Goal: Information Seeking & Learning: Learn about a topic

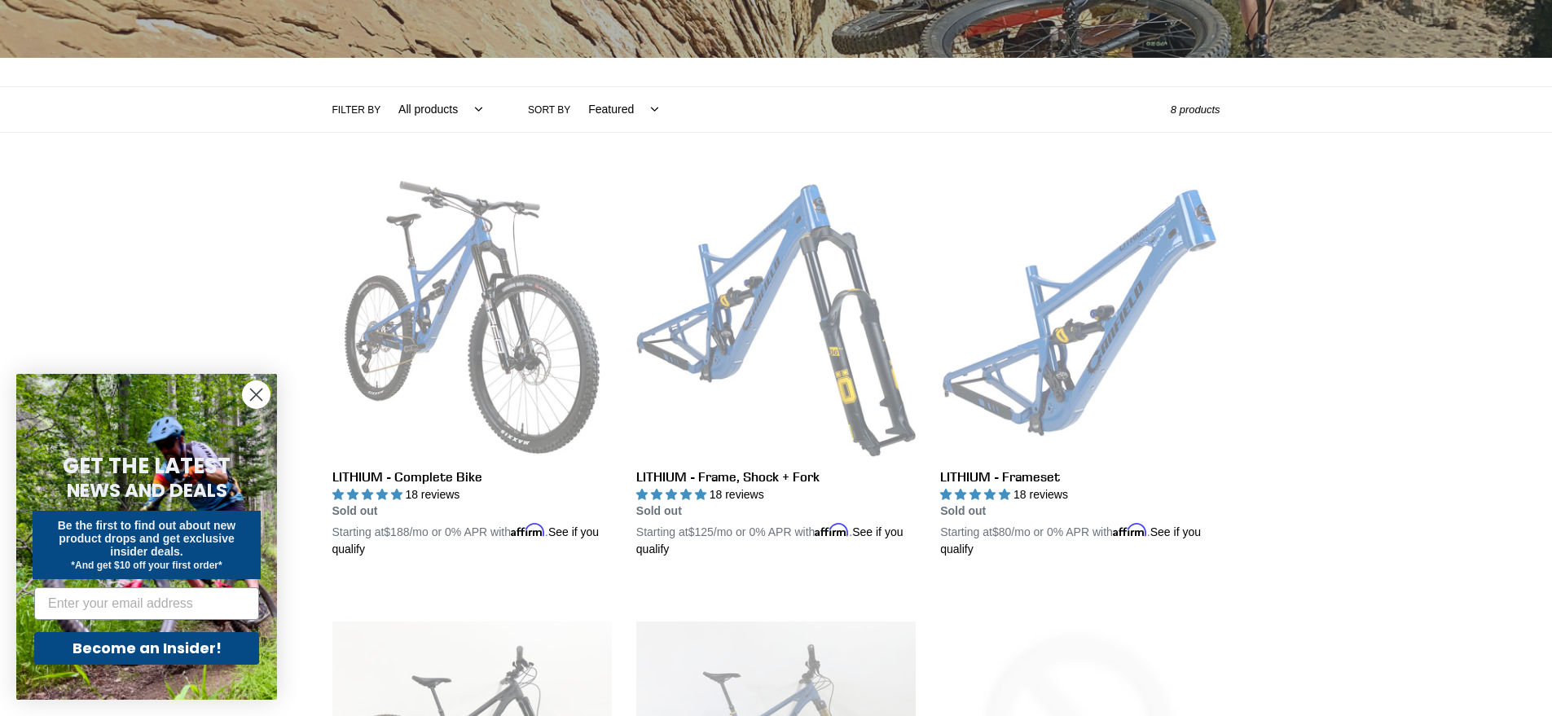
scroll to position [490, 0]
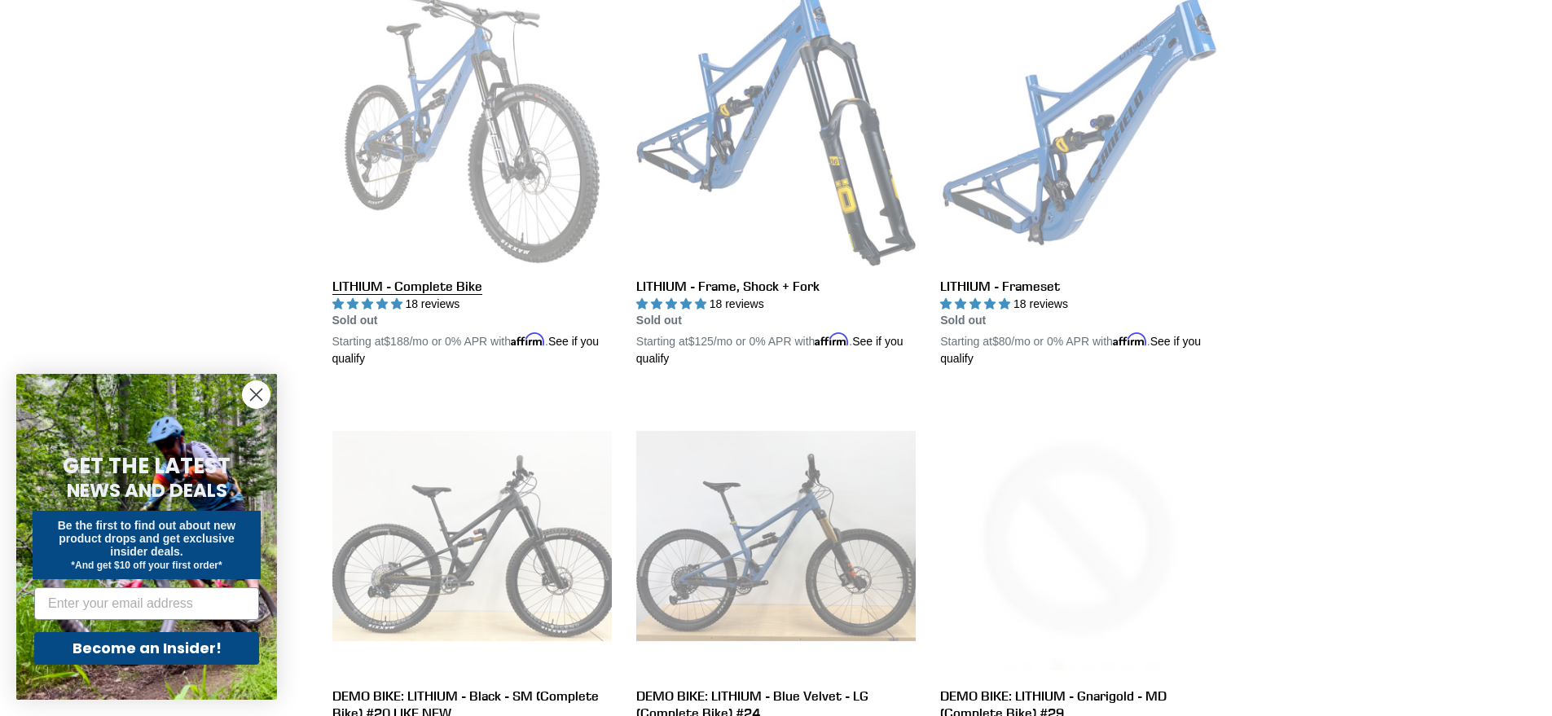
click at [466, 187] on link "LITHIUM - Complete Bike" at bounding box center [471, 177] width 279 height 381
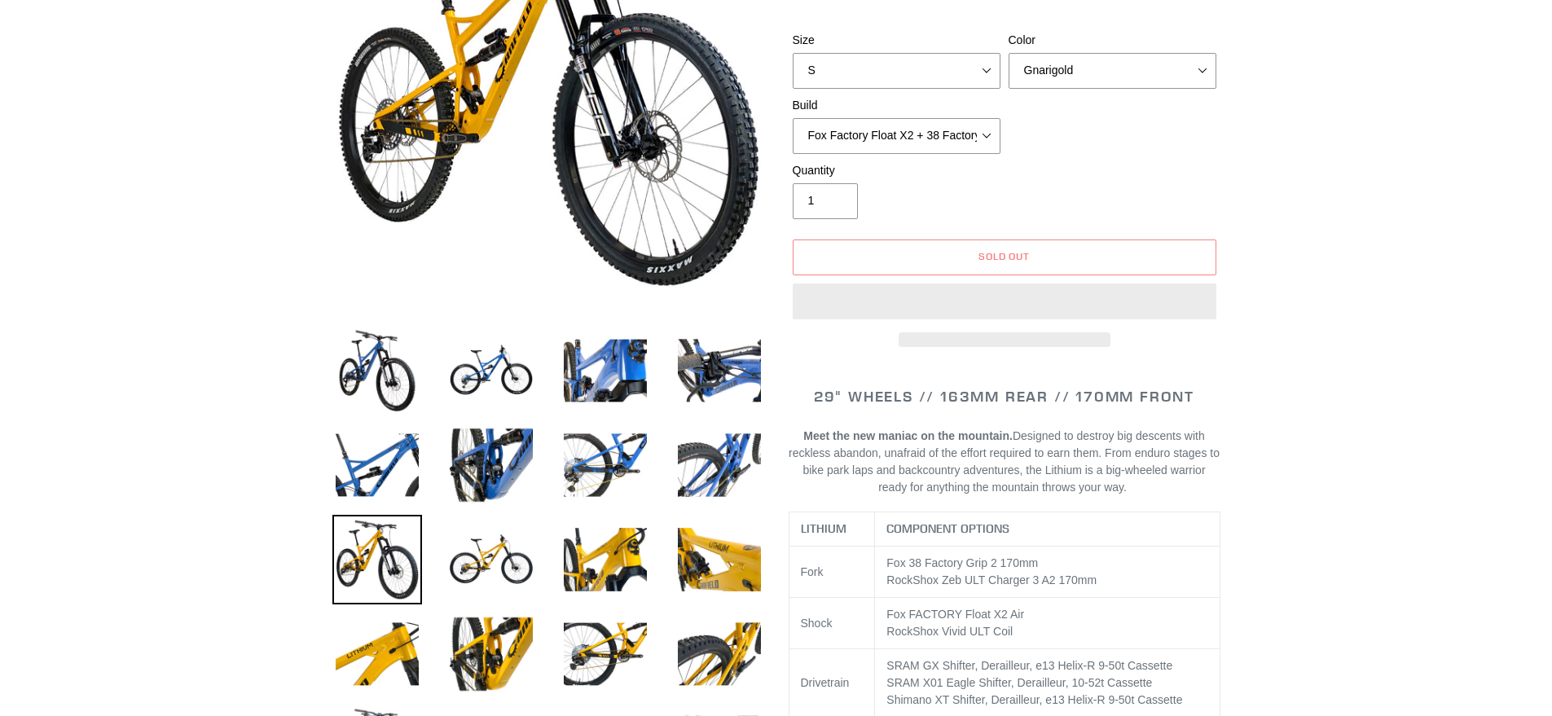
scroll to position [289, 0]
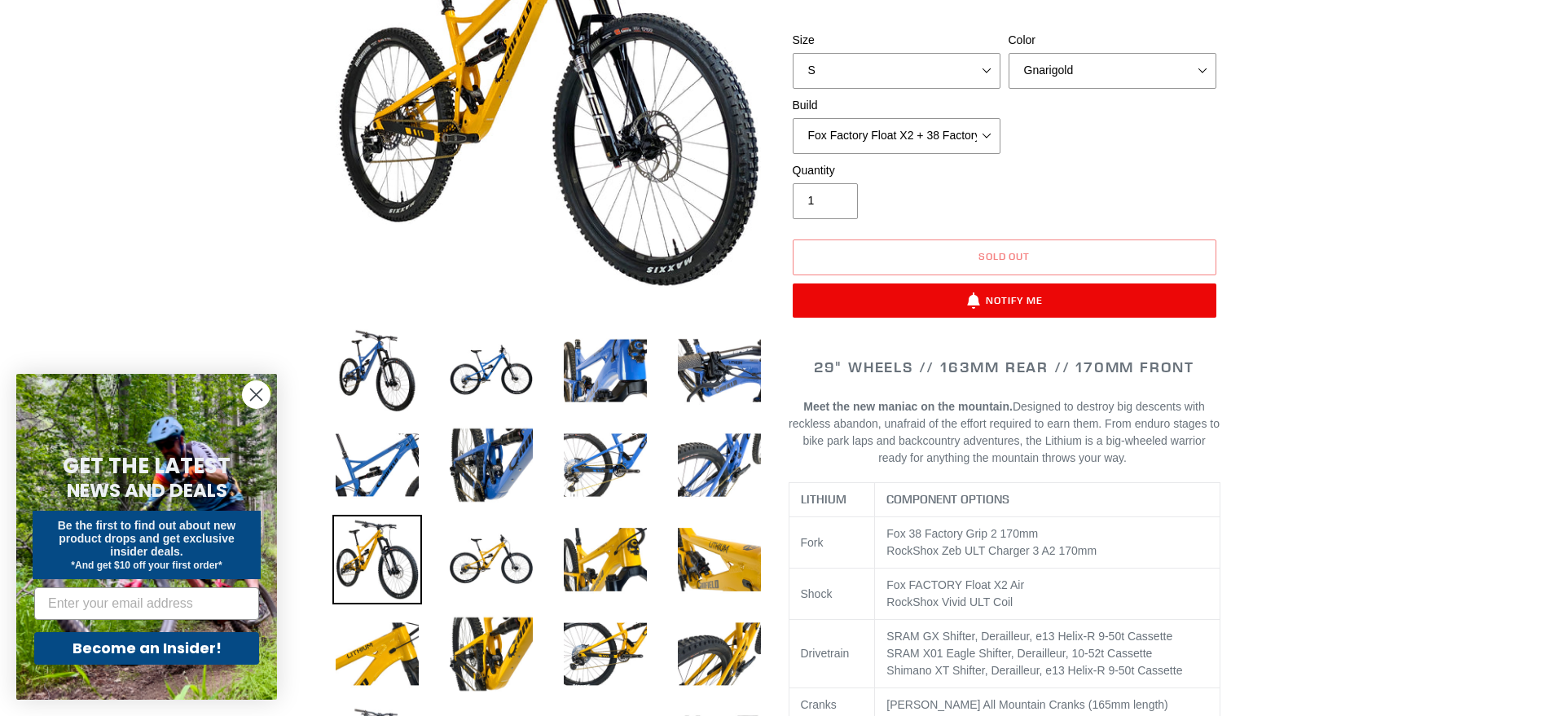
select select "highest-rating"
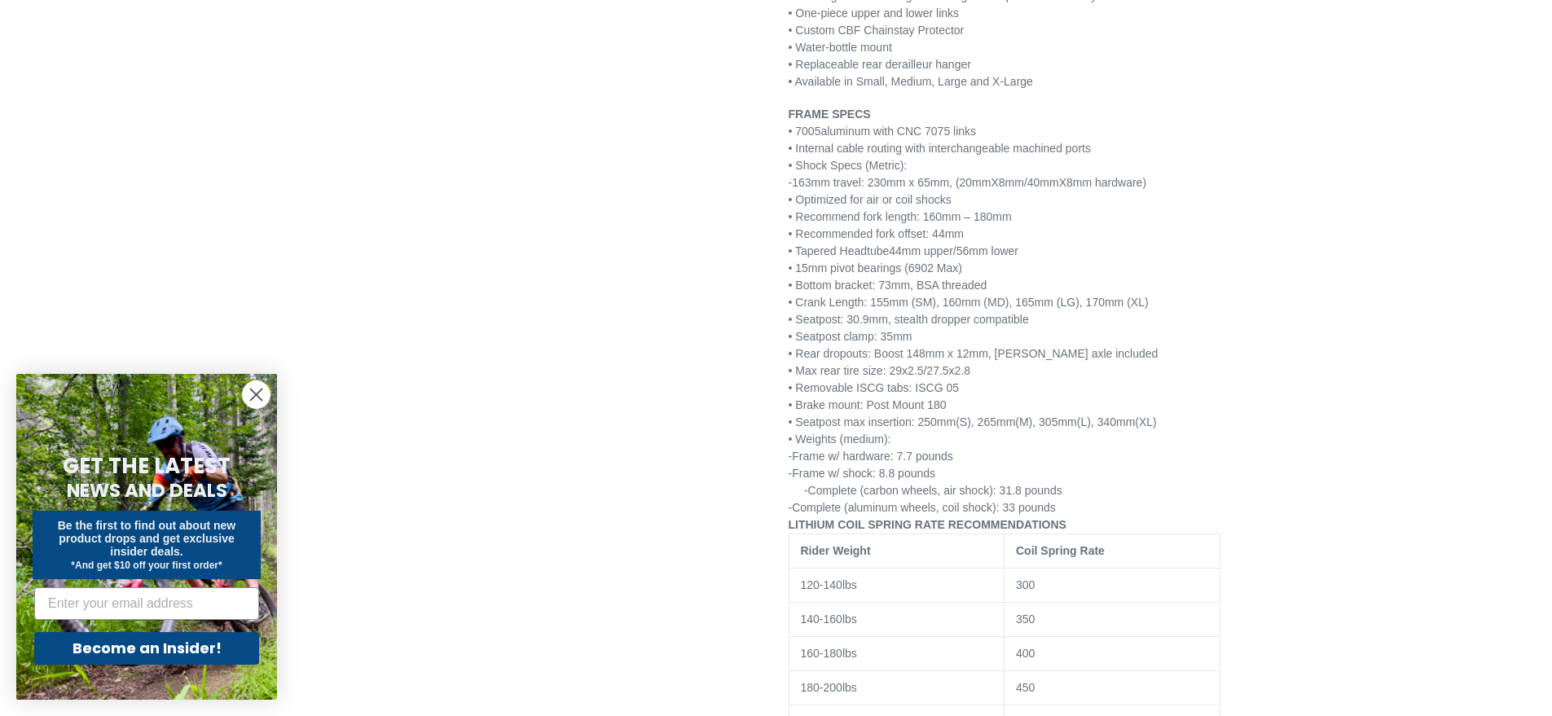
scroll to position [2622, 0]
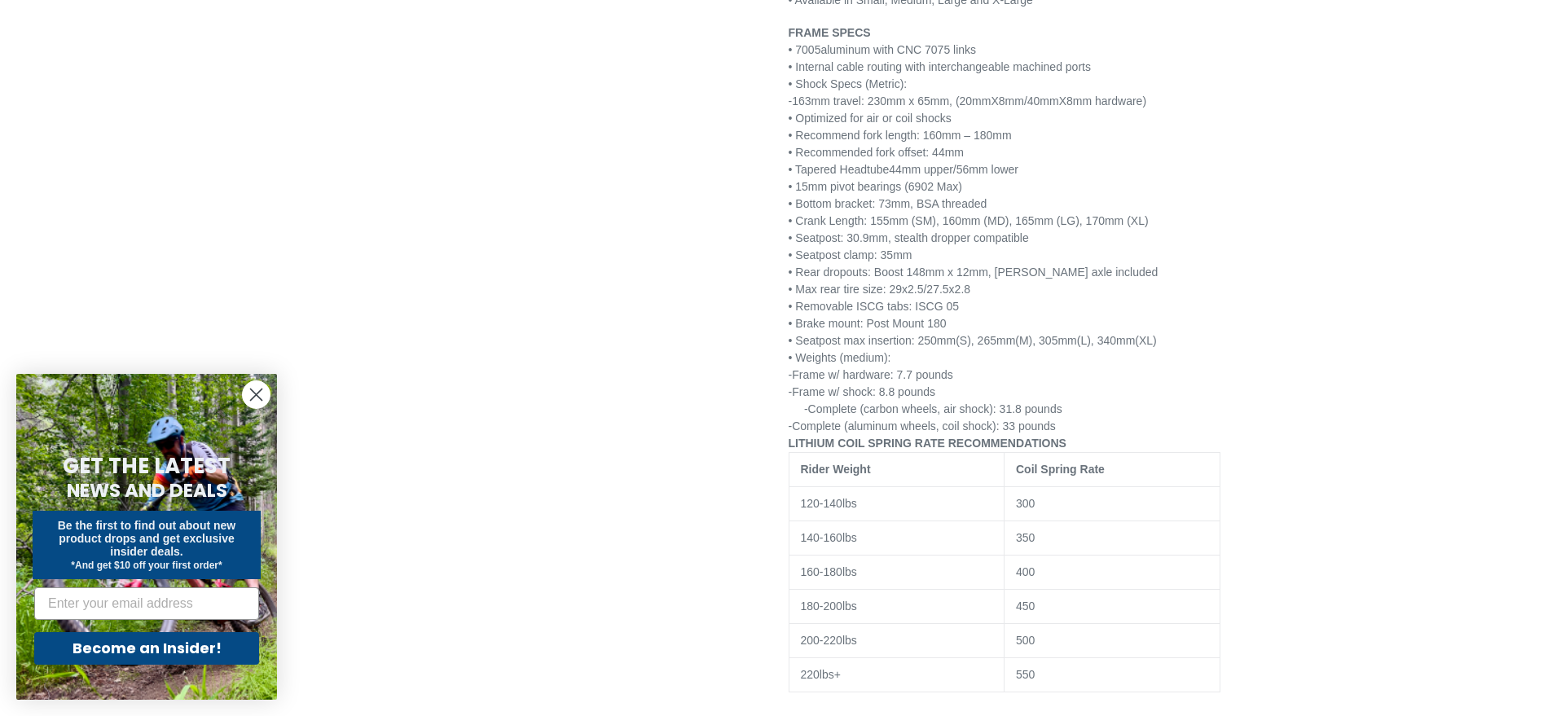
click at [917, 573] on td "160-180lbs" at bounding box center [897, 573] width 216 height 34
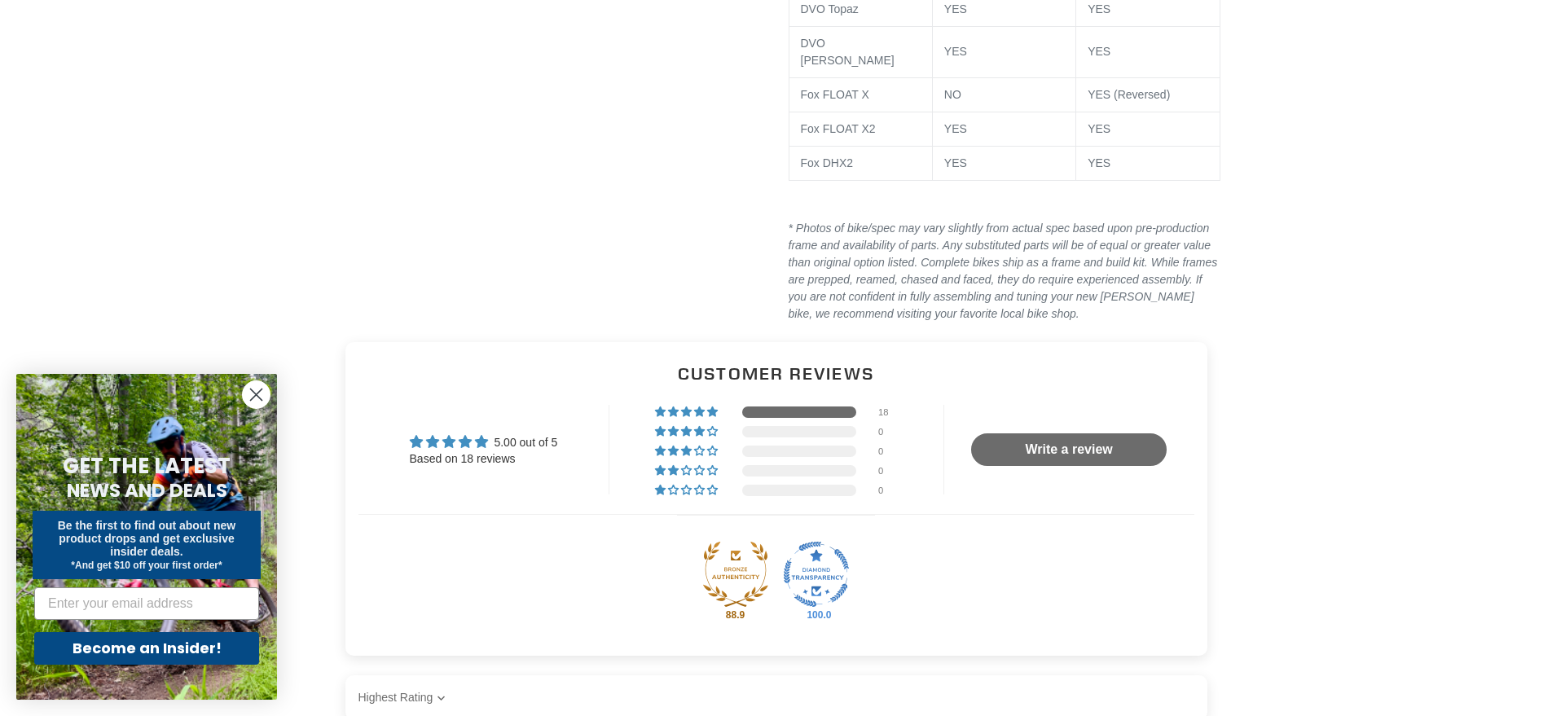
scroll to position [3248, 0]
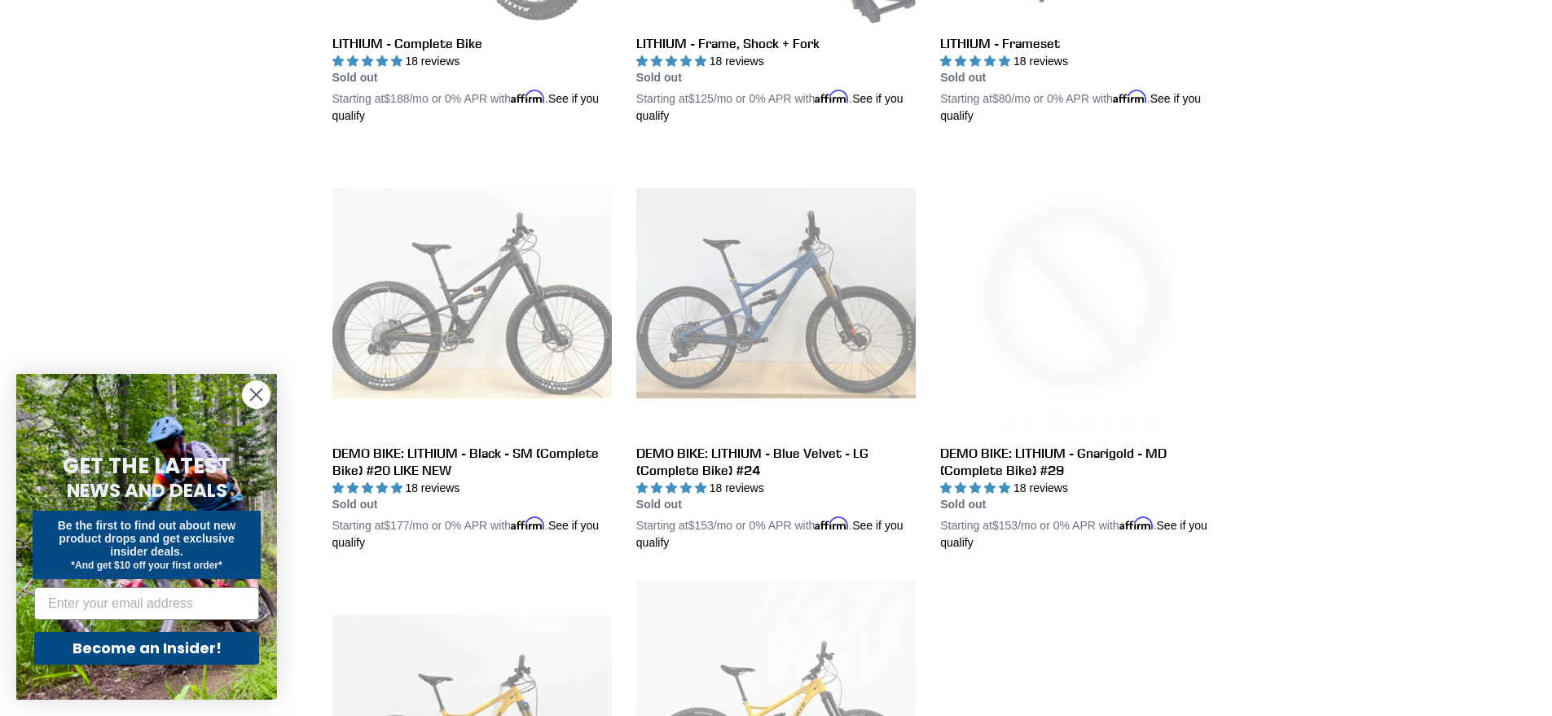
scroll to position [488, 0]
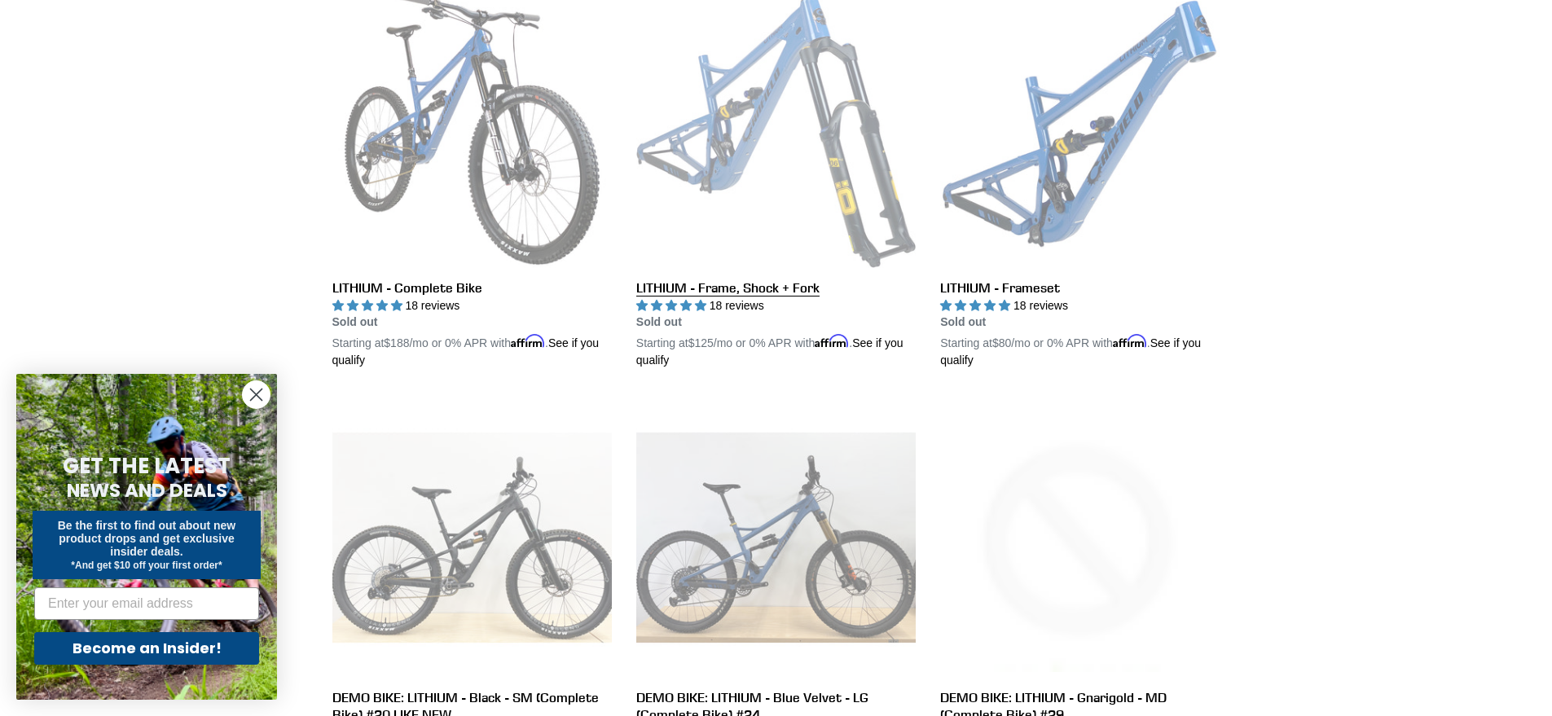
click at [744, 295] on link "LITHIUM - Frame, Shock + Fork" at bounding box center [775, 179] width 279 height 381
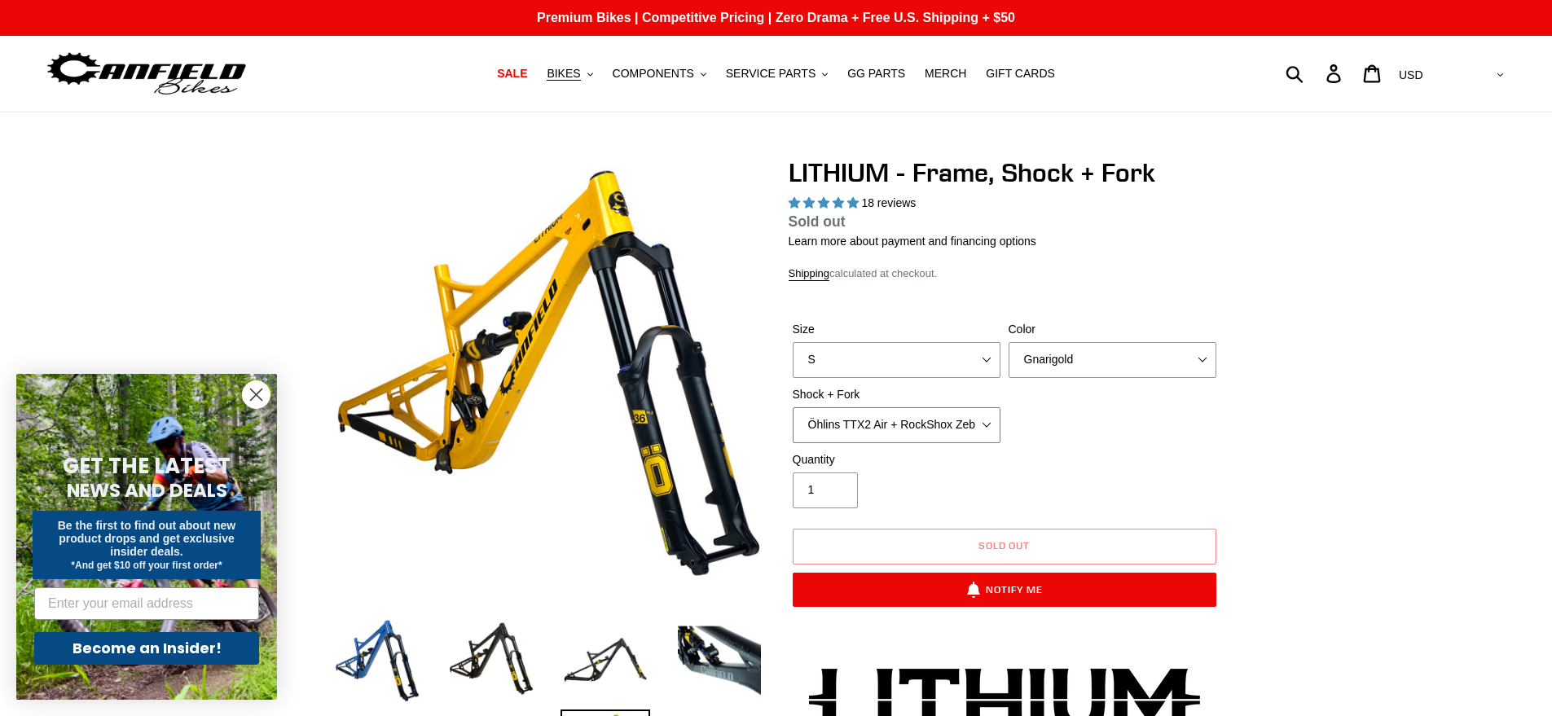
select select "highest-rating"
select select "EXT Storia V3-S + EXT Era V2.1 170mm"
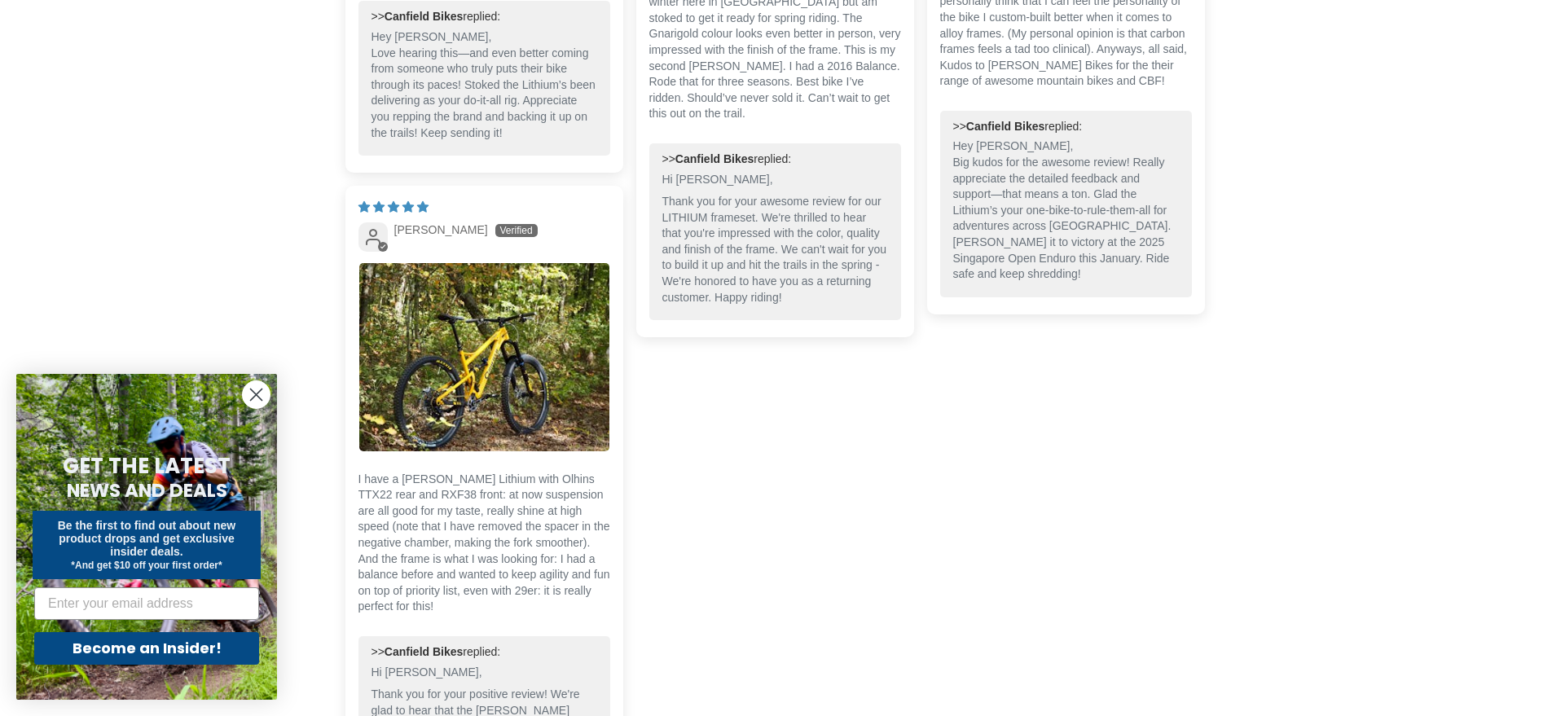
scroll to position [5329, 0]
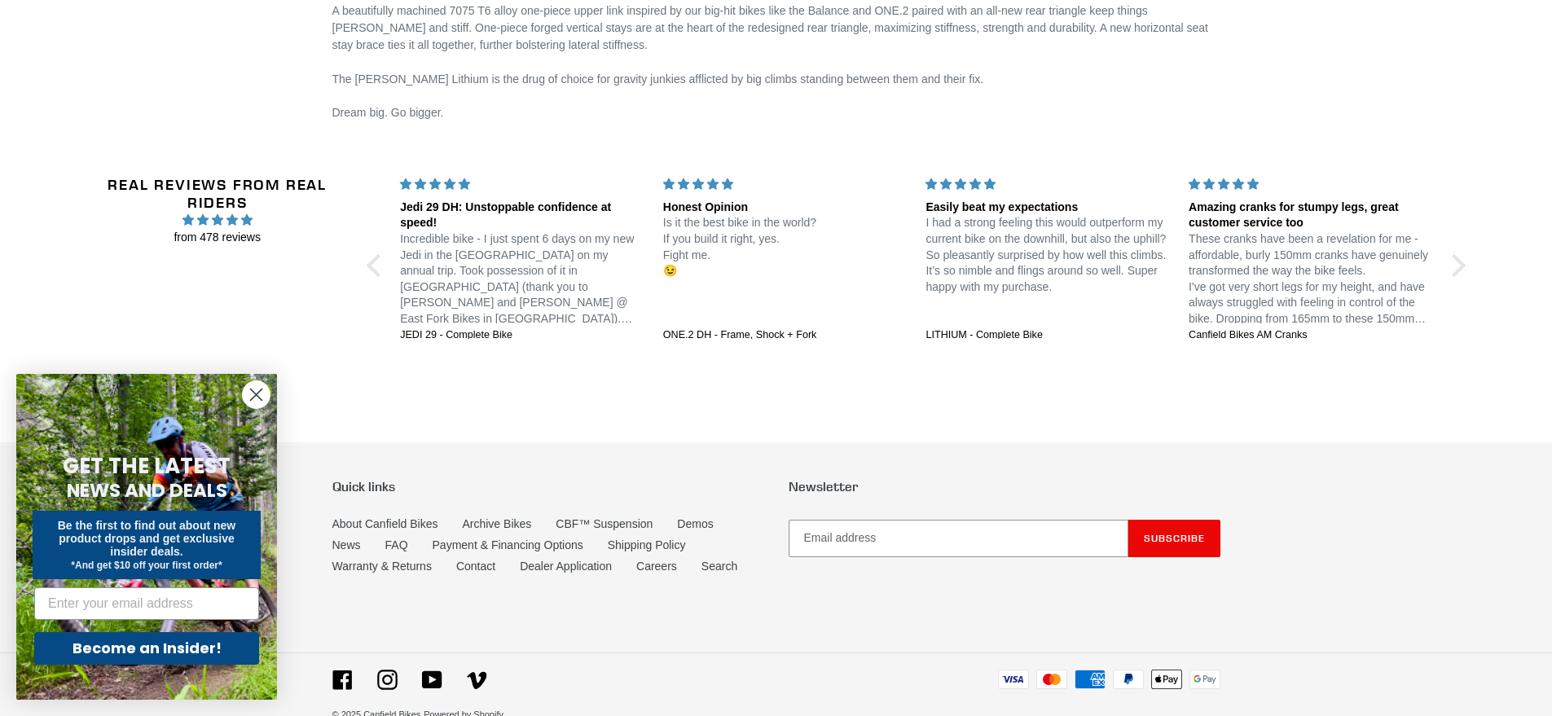
scroll to position [3302, 0]
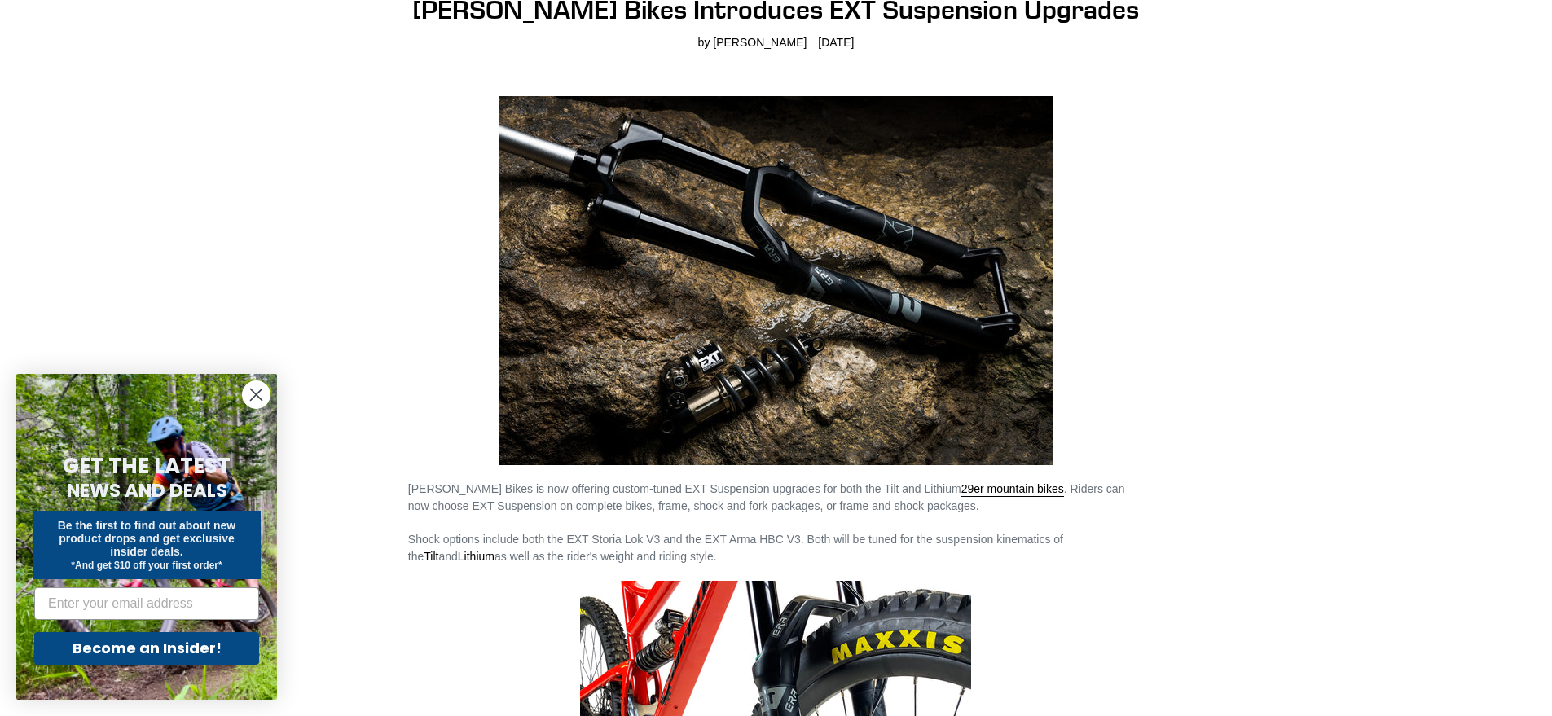
scroll to position [244, 0]
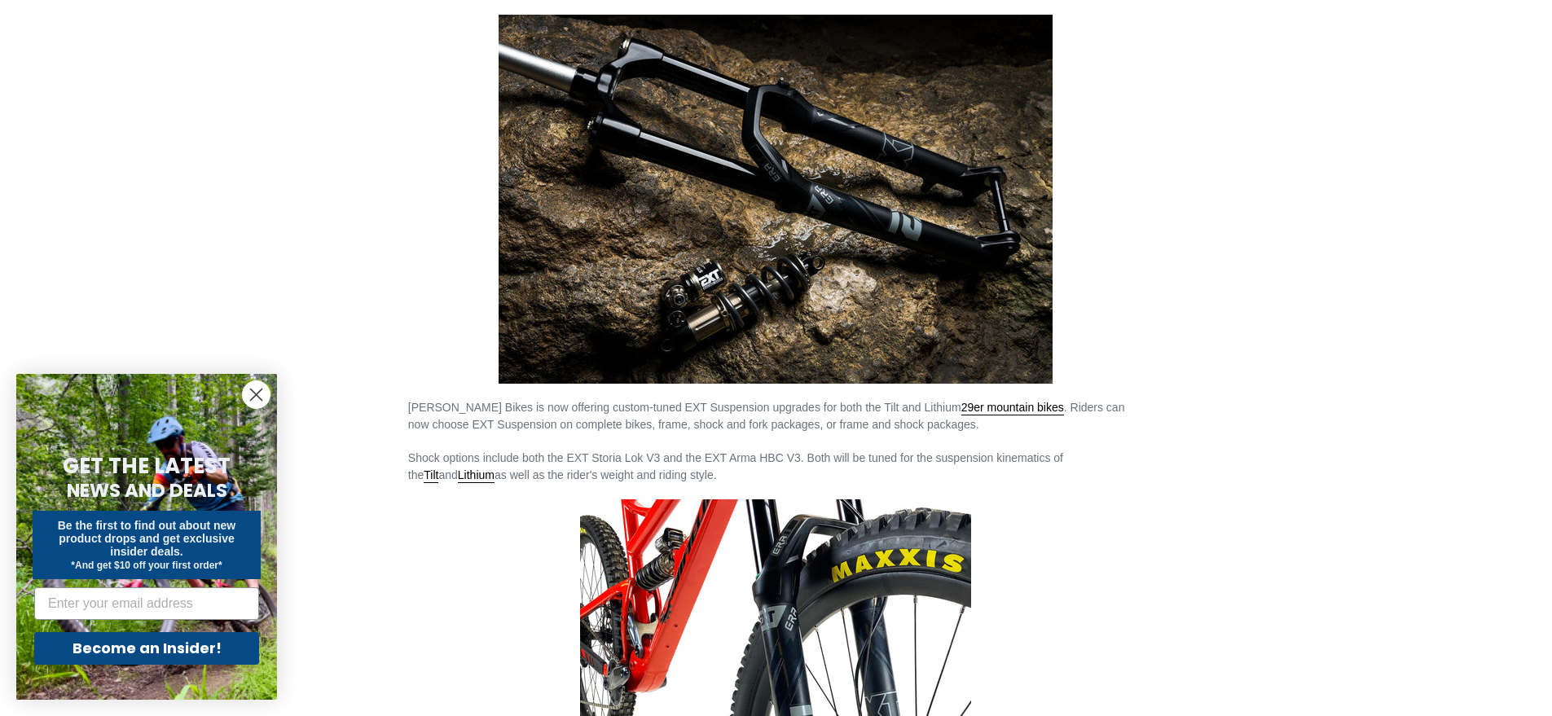
drag, startPoint x: 927, startPoint y: 460, endPoint x: 1040, endPoint y: 454, distance: 112.6
click at [1040, 454] on p "Shock options include both the EXT Storia Lok V3 and the EXT Arma HBC V3. Both …" at bounding box center [776, 467] width 736 height 34
